Goal: Contribute content

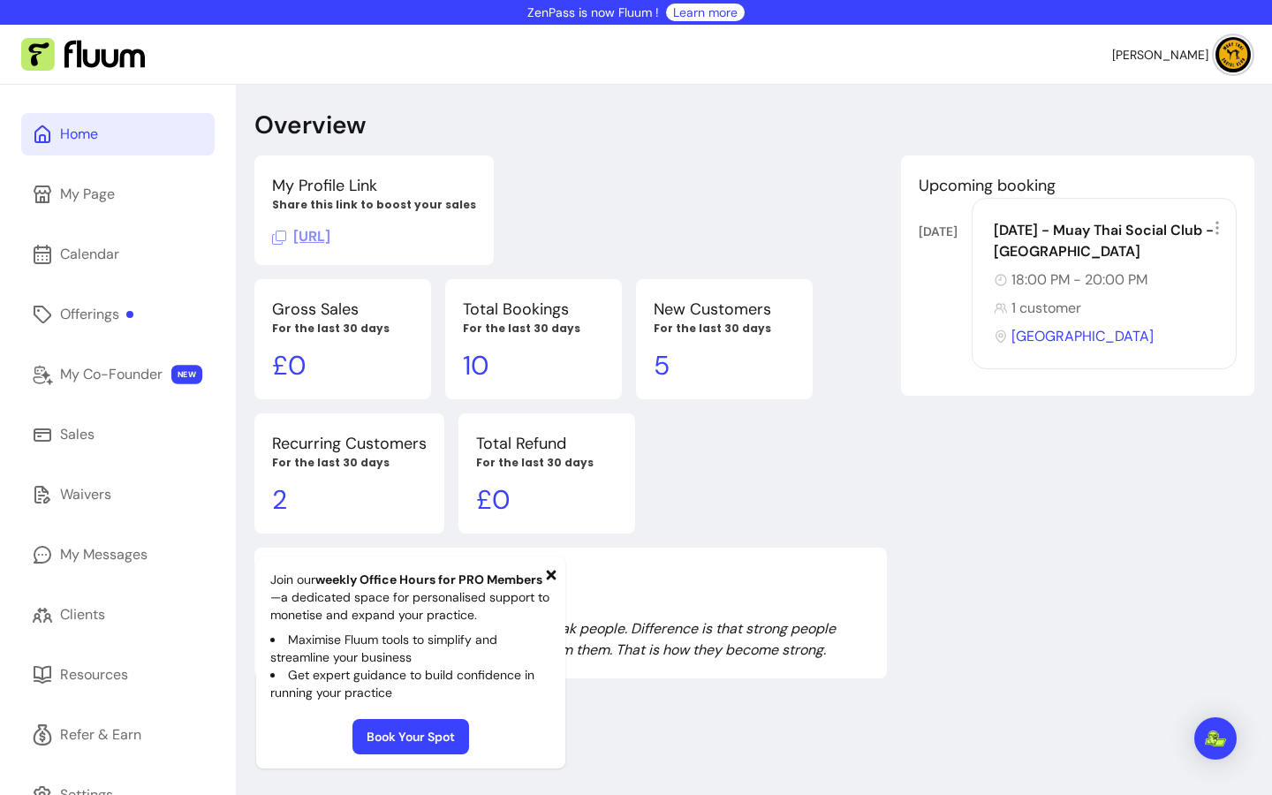
click at [105, 340] on div "Home My Page Calendar Offerings My Co-Founder NEW Sales Waivers My Messages Cli…" at bounding box center [118, 482] width 236 height 795
click at [117, 315] on div "Offerings" at bounding box center [96, 314] width 73 height 21
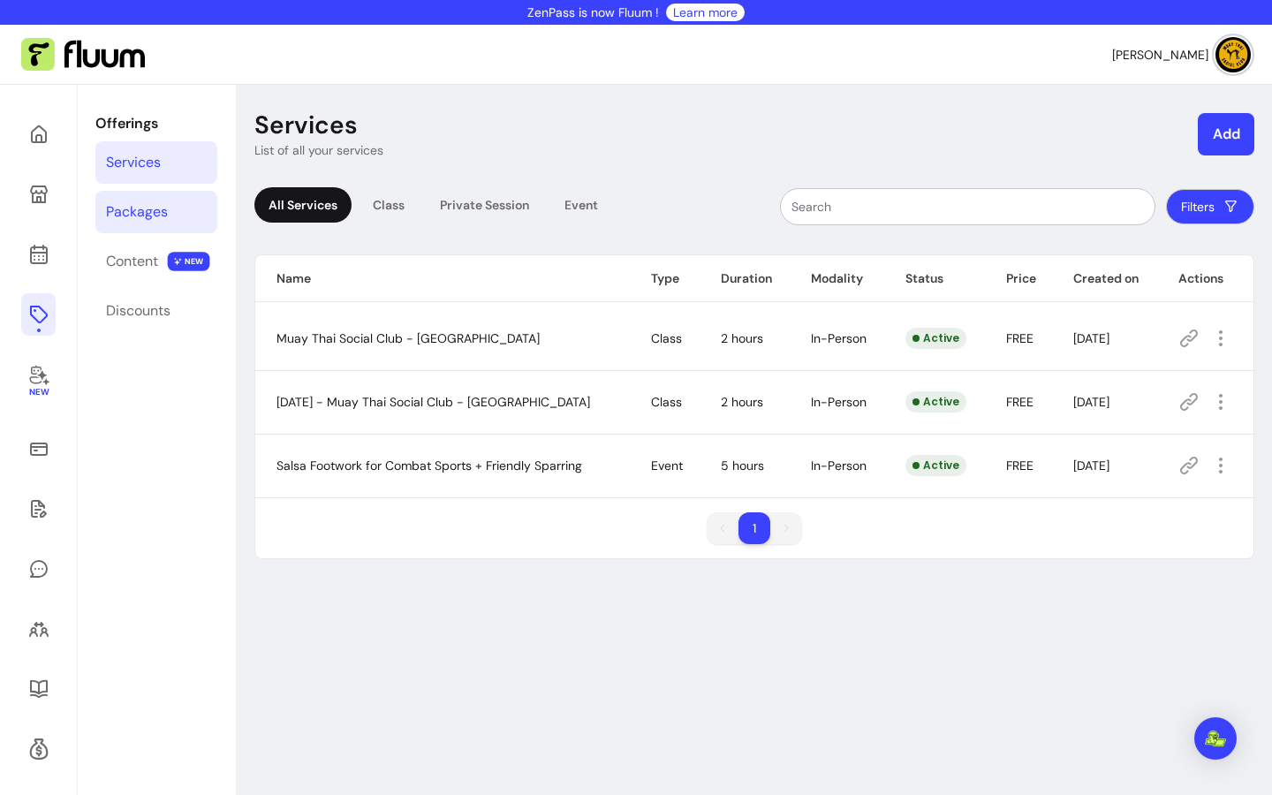
click at [117, 222] on div "Packages" at bounding box center [137, 211] width 62 height 21
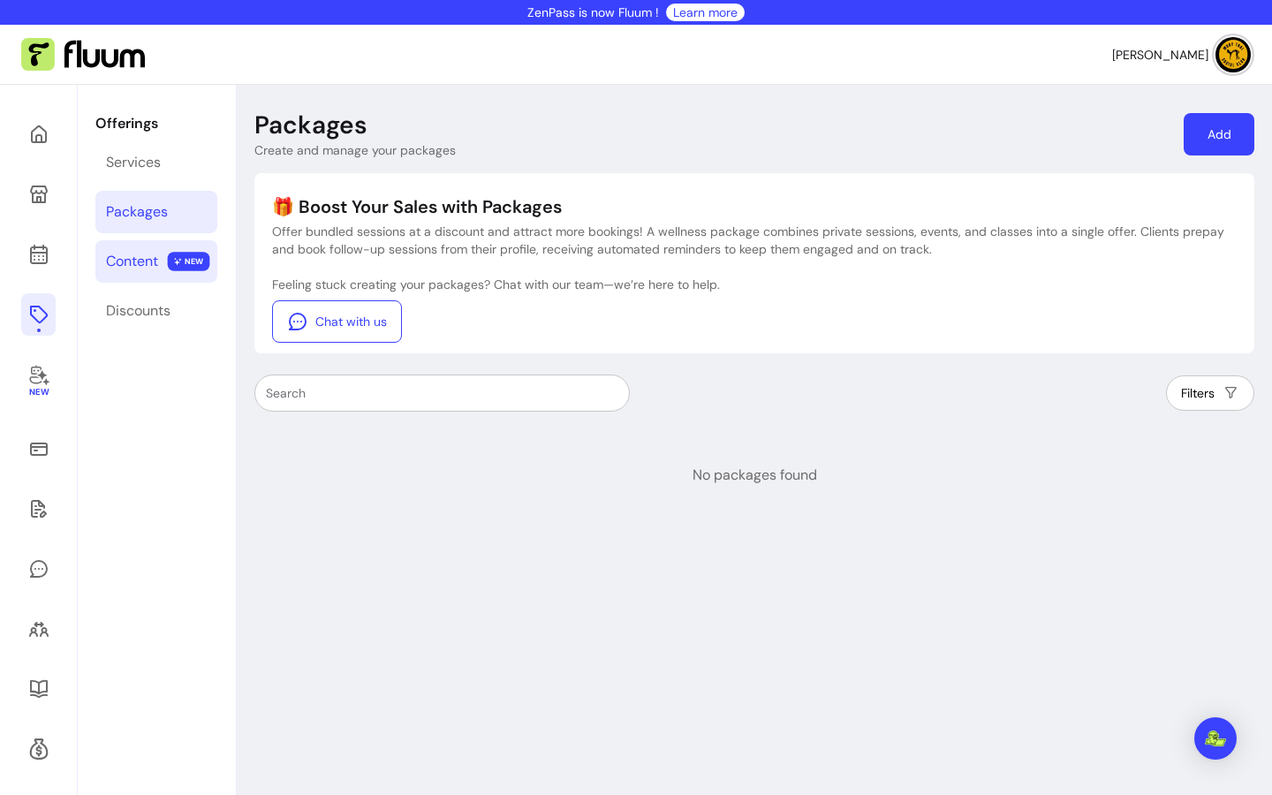
click at [147, 270] on div "Content" at bounding box center [132, 261] width 52 height 21
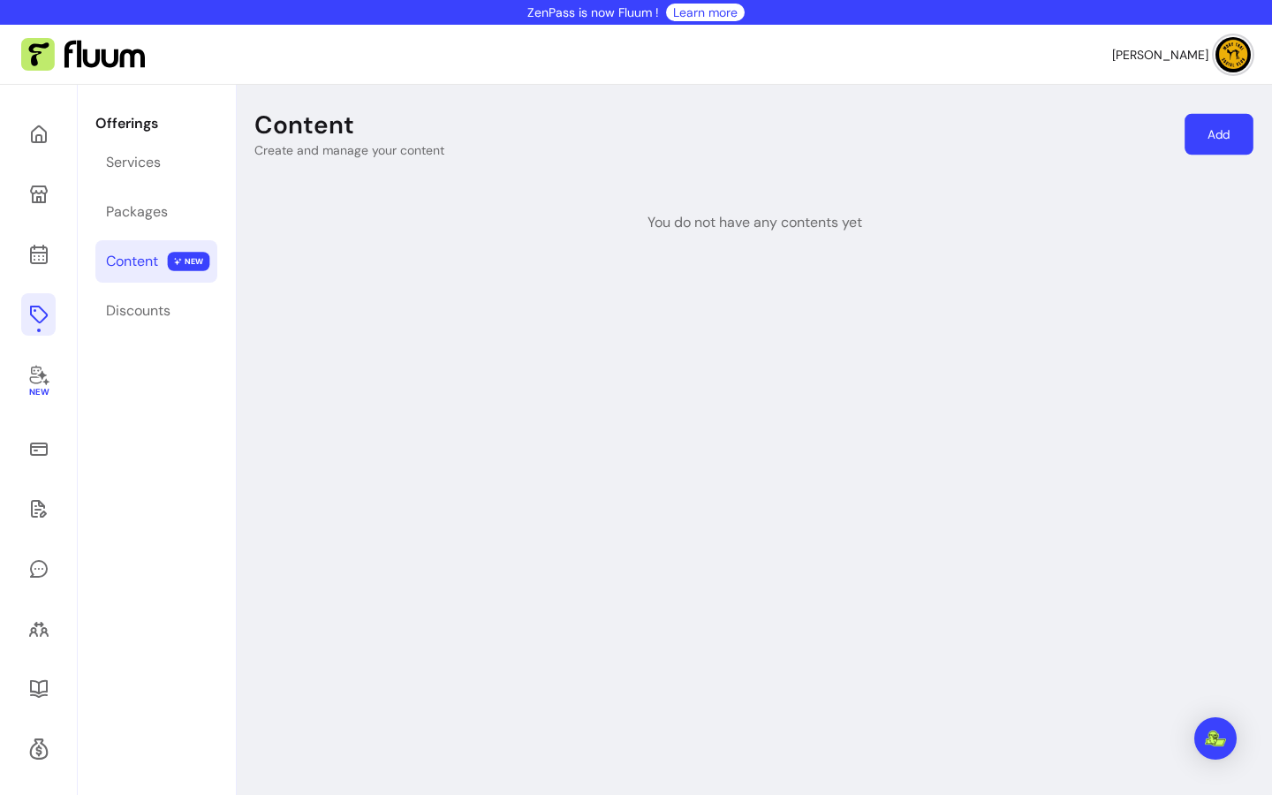
click at [1215, 125] on link "Add" at bounding box center [1219, 135] width 69 height 42
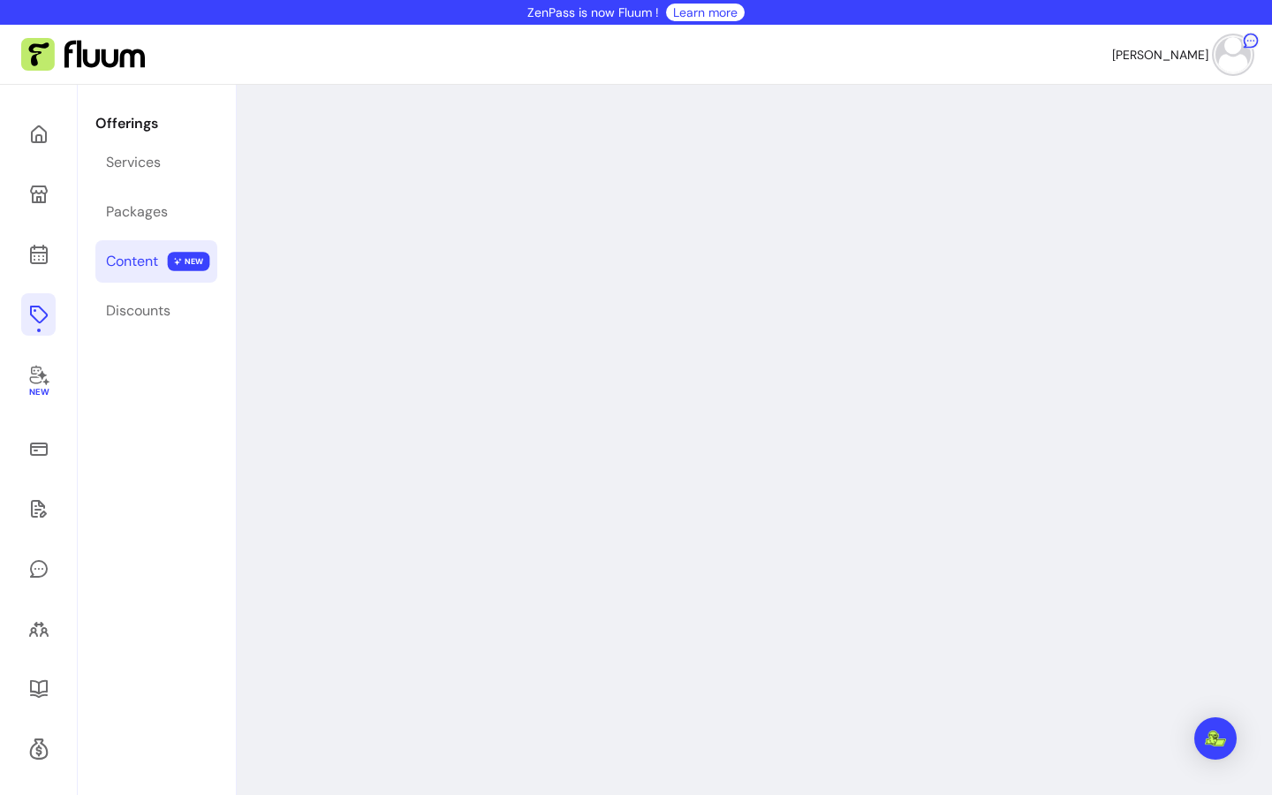
select select "***"
